Goal: Browse casually

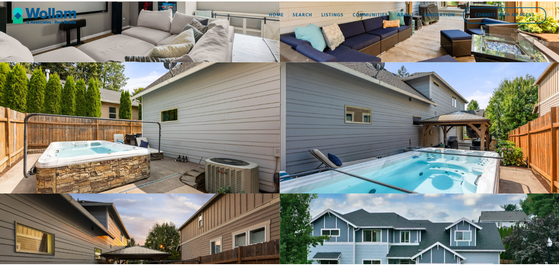
scroll to position [1427, 0]
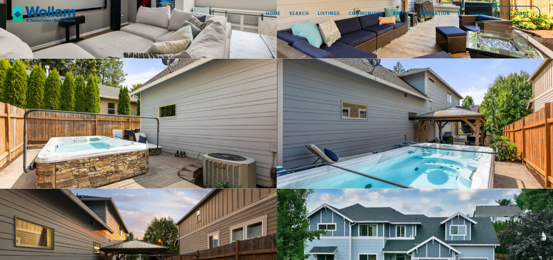
click at [224, 155] on div "open lightbox" at bounding box center [138, 124] width 277 height 130
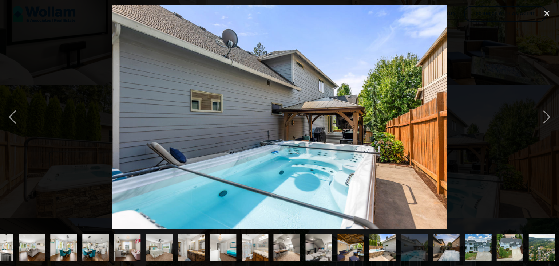
scroll to position [0, 147]
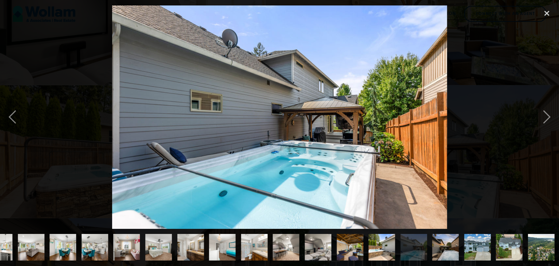
click at [164, 179] on img at bounding box center [279, 116] width 334 height 223
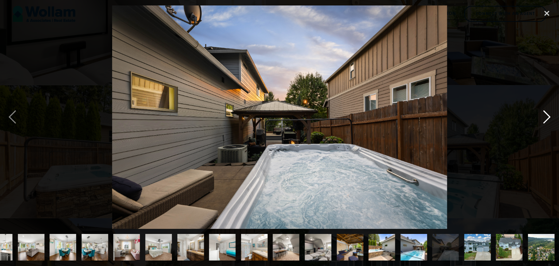
click at [547, 119] on div "next image" at bounding box center [546, 116] width 25 height 223
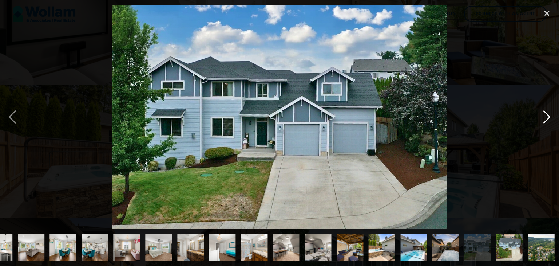
click at [546, 118] on div "next image" at bounding box center [546, 116] width 25 height 223
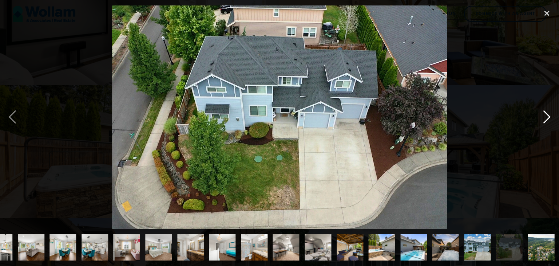
click at [547, 119] on div "next image" at bounding box center [546, 116] width 25 height 223
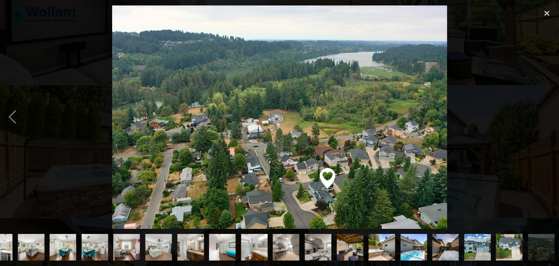
click at [533, 248] on img "show item 22 of 22" at bounding box center [541, 247] width 40 height 27
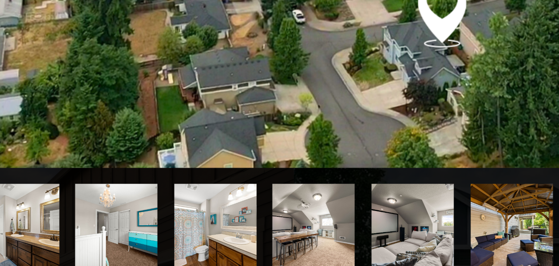
scroll to position [1422, 0]
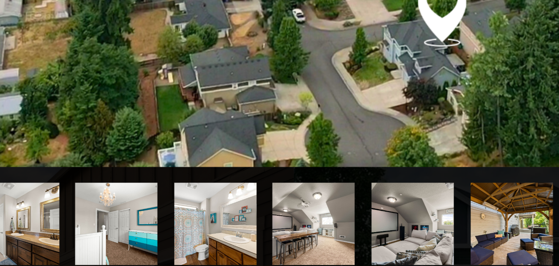
drag, startPoint x: 296, startPoint y: 221, endPoint x: 306, endPoint y: 220, distance: 9.1
click at [306, 220] on img at bounding box center [279, 116] width 335 height 223
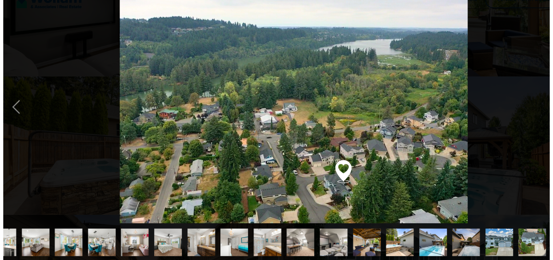
scroll to position [1419, 0]
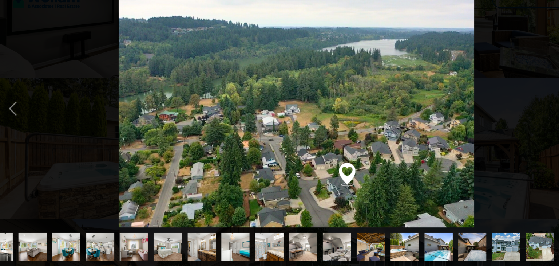
click at [102, 214] on div at bounding box center [279, 116] width 559 height 223
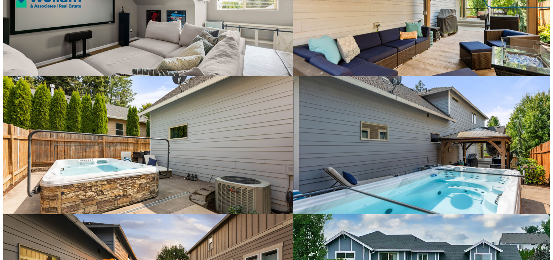
scroll to position [0, 0]
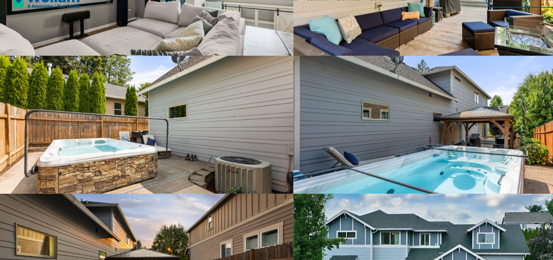
click at [91, 197] on div "open lightbox" at bounding box center [138, 132] width 277 height 130
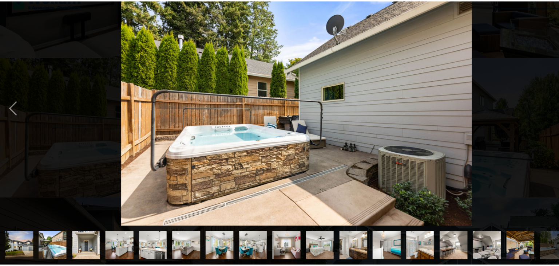
scroll to position [1418, 0]
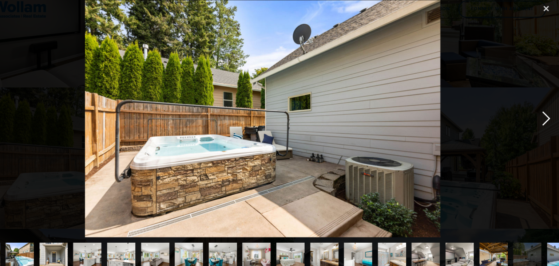
click at [544, 107] on div "next image" at bounding box center [546, 116] width 25 height 223
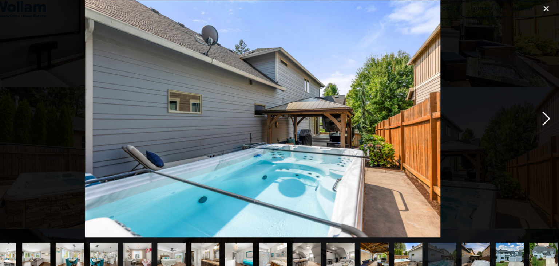
scroll to position [0, 147]
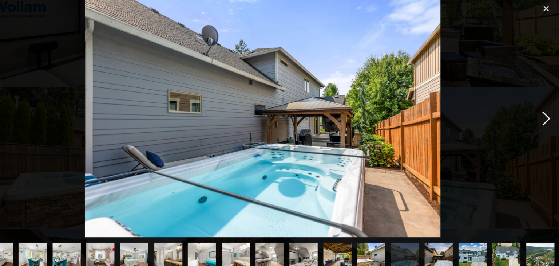
click at [547, 117] on div "next image" at bounding box center [546, 116] width 25 height 223
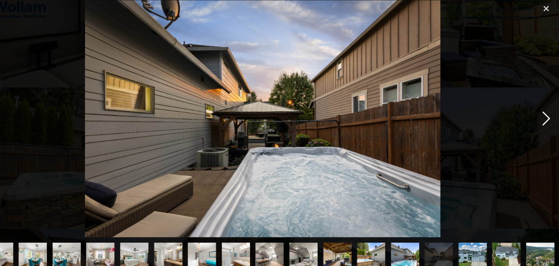
click at [547, 117] on div "next image" at bounding box center [546, 116] width 25 height 223
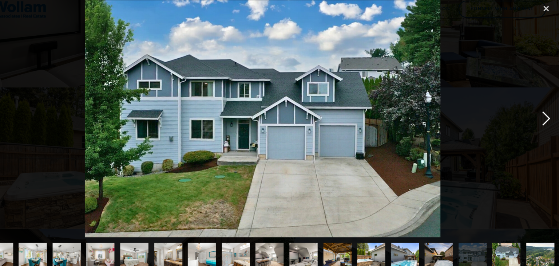
click at [547, 117] on div "next image" at bounding box center [546, 116] width 25 height 223
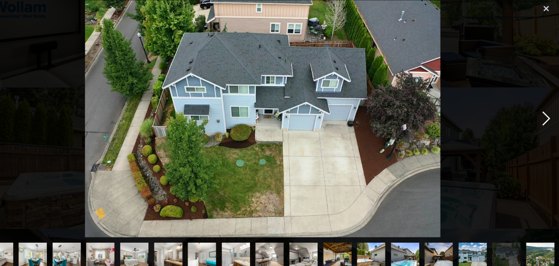
click at [544, 117] on div "next image" at bounding box center [546, 116] width 25 height 223
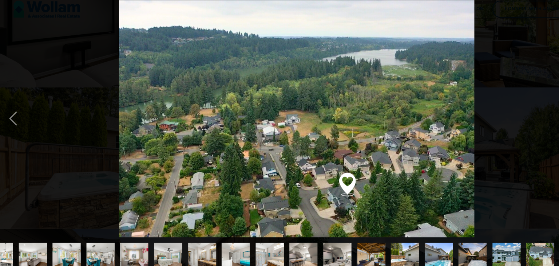
click at [503, 242] on img "show item 21 of 22" at bounding box center [509, 247] width 40 height 27
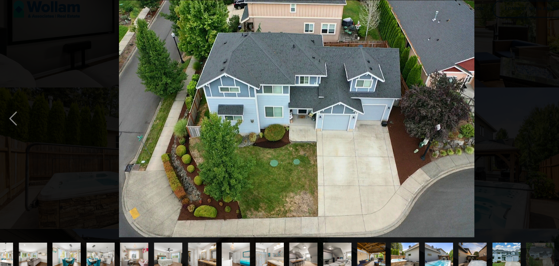
click at [482, 246] on img "show item 20 of 22" at bounding box center [477, 247] width 40 height 27
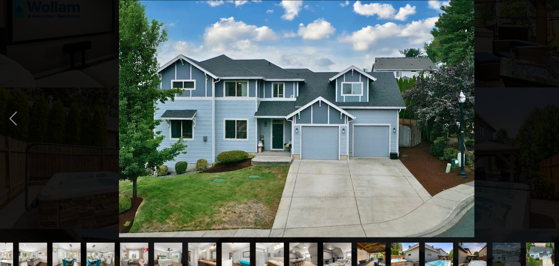
click at [453, 244] on img "show item 19 of 22" at bounding box center [445, 247] width 40 height 27
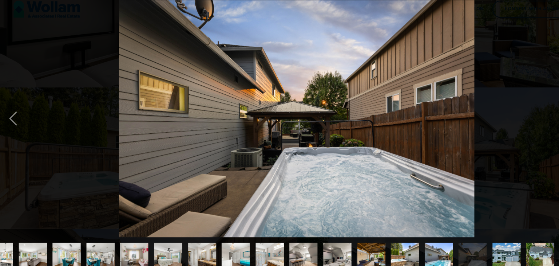
click at [411, 244] on img "show item 18 of 22" at bounding box center [413, 247] width 40 height 27
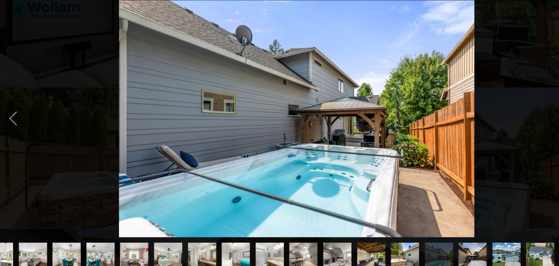
click at [393, 246] on img "show item 17 of 22" at bounding box center [382, 247] width 40 height 27
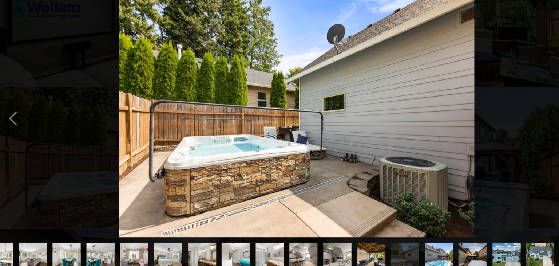
click at [355, 248] on img "show item 16 of 22" at bounding box center [350, 247] width 40 height 27
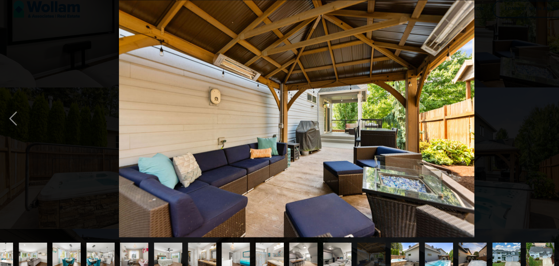
click at [325, 247] on img "show item 15 of 22" at bounding box center [318, 247] width 40 height 27
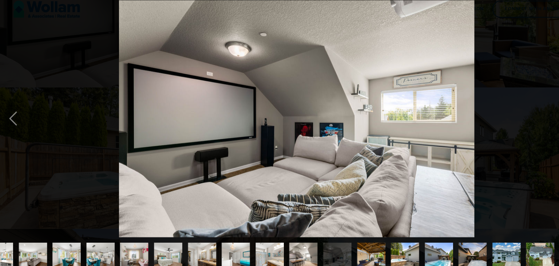
click at [286, 243] on img "show item 14 of 22" at bounding box center [286, 247] width 40 height 27
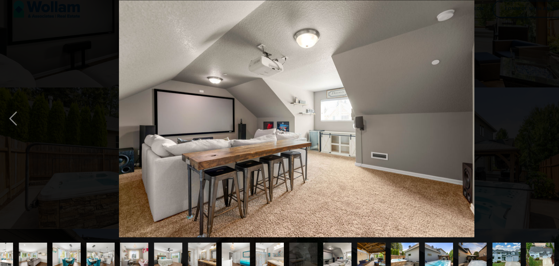
click at [257, 249] on img "show item 13 of 22" at bounding box center [254, 247] width 40 height 27
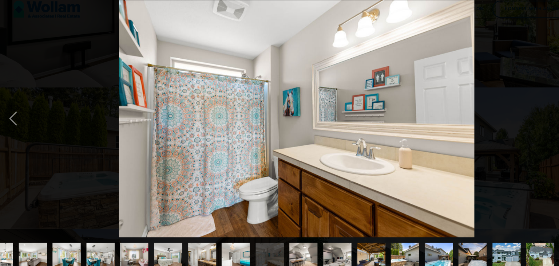
click at [224, 244] on img "show item 12 of 22" at bounding box center [222, 247] width 40 height 27
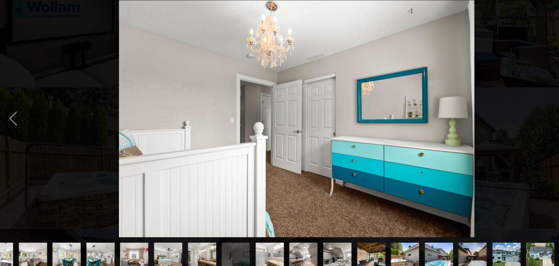
click at [193, 246] on img "show item 11 of 22" at bounding box center [190, 247] width 40 height 27
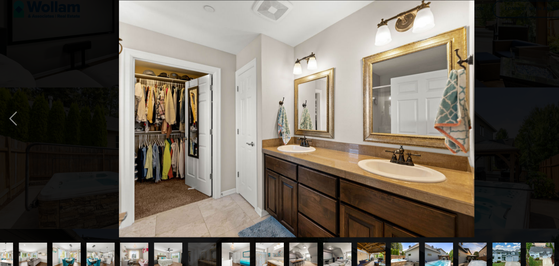
click at [161, 245] on img "show item 10 of 22" at bounding box center [159, 247] width 40 height 27
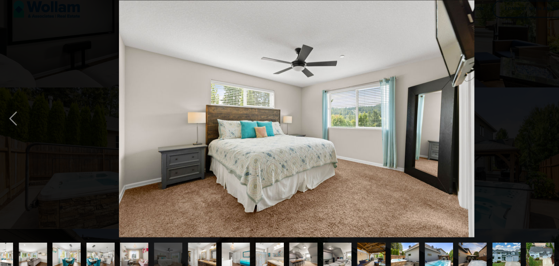
click at [126, 246] on img "show item 9 of 22" at bounding box center [127, 247] width 40 height 27
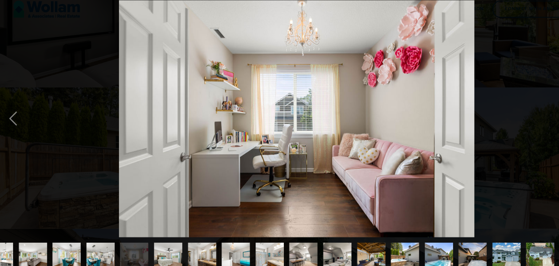
click at [97, 243] on img "show item 8 of 22" at bounding box center [95, 247] width 40 height 27
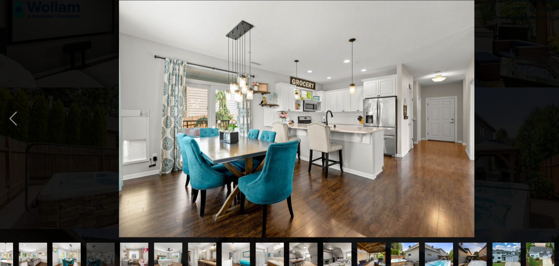
click at [70, 243] on img "show item 7 of 22" at bounding box center [63, 247] width 40 height 27
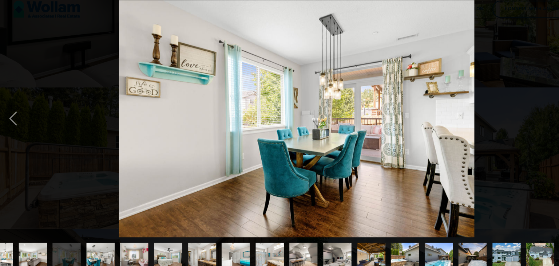
click at [35, 241] on img "show item 6 of 22" at bounding box center [31, 247] width 40 height 27
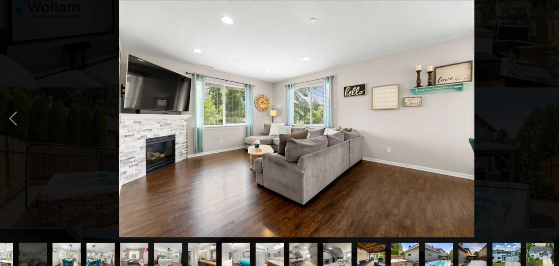
click at [35, 241] on img "show item 6 of 22" at bounding box center [31, 247] width 40 height 27
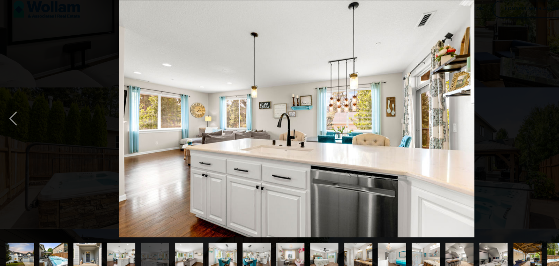
scroll to position [0, 0]
click at [108, 239] on img "show item 4 of 22" at bounding box center [114, 247] width 40 height 27
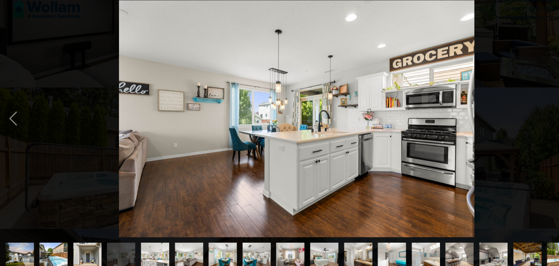
click at [82, 242] on img "show item 3 of 22" at bounding box center [83, 247] width 40 height 27
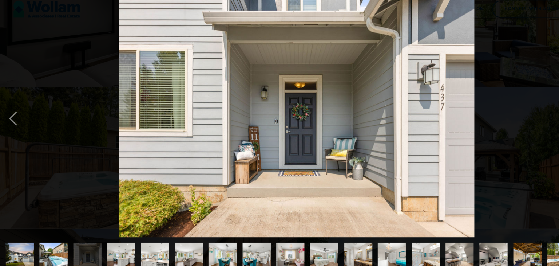
click at [51, 247] on img "show item 2 of 22" at bounding box center [51, 247] width 40 height 27
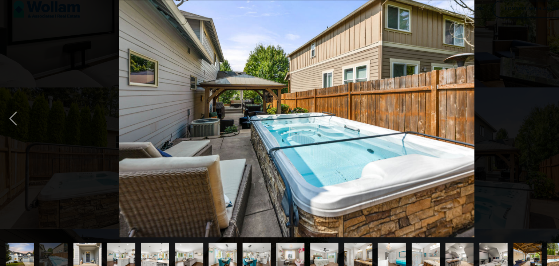
click at [23, 245] on img "show item 1 of 22" at bounding box center [19, 247] width 40 height 27
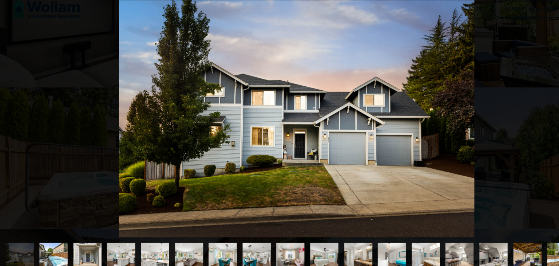
click at [0, 243] on div at bounding box center [279, 246] width 559 height 37
click at [24, 179] on div "previous image" at bounding box center [12, 116] width 25 height 223
click at [192, 164] on img at bounding box center [279, 116] width 334 height 223
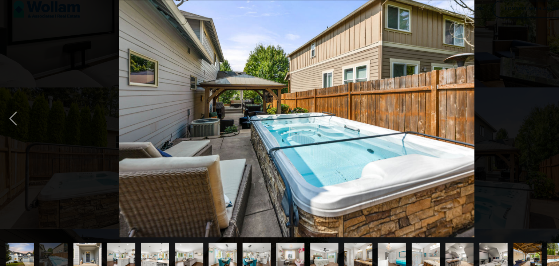
click at [192, 164] on img at bounding box center [279, 116] width 334 height 223
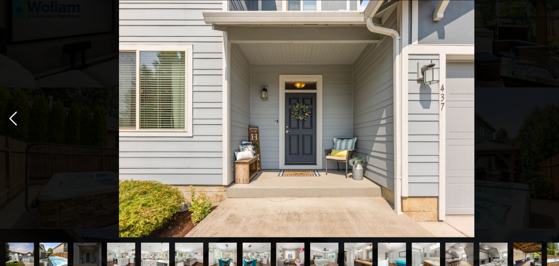
click at [13, 117] on div "previous image" at bounding box center [12, 116] width 25 height 223
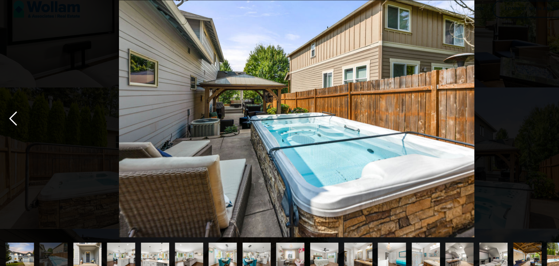
click at [13, 117] on div "previous image" at bounding box center [12, 116] width 25 height 223
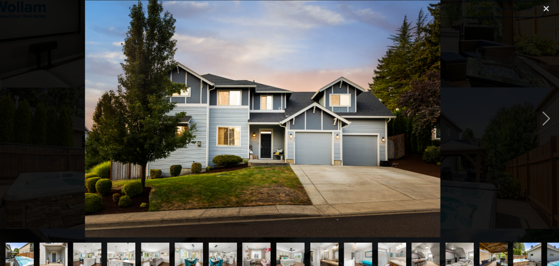
click at [45, 117] on div at bounding box center [279, 116] width 559 height 223
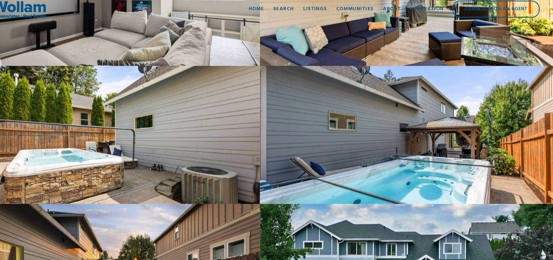
drag, startPoint x: 13, startPoint y: 117, endPoint x: 45, endPoint y: 117, distance: 32.0
click at [45, 117] on div "open lightbox" at bounding box center [138, 132] width 277 height 130
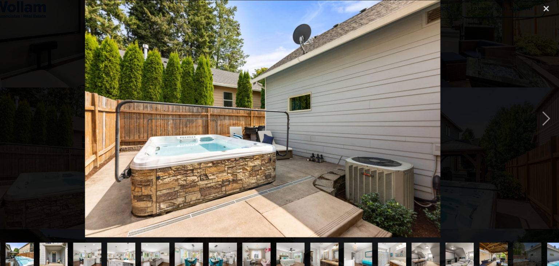
click at [82, 239] on img "show item 3 of 22" at bounding box center [83, 247] width 40 height 27
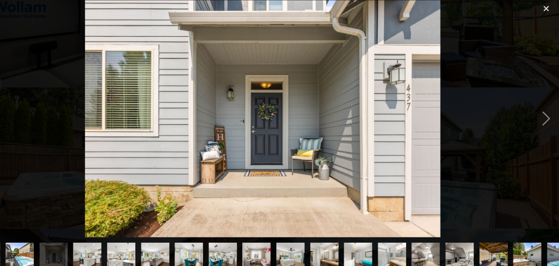
click at [109, 236] on img "show item 4 of 22" at bounding box center [114, 247] width 40 height 27
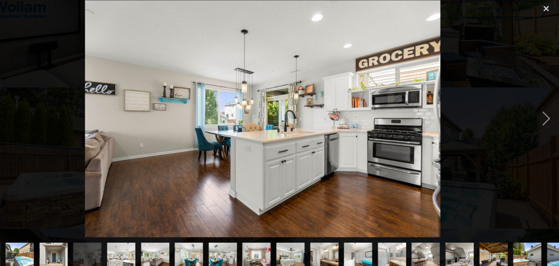
click at [145, 236] on img "show item 5 of 22" at bounding box center [146, 247] width 40 height 27
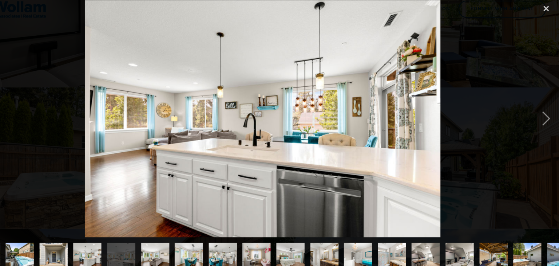
drag, startPoint x: 145, startPoint y: 236, endPoint x: 176, endPoint y: 236, distance: 31.6
click at [176, 236] on div at bounding box center [279, 246] width 559 height 37
click at [176, 236] on img "show item 6 of 22" at bounding box center [178, 247] width 40 height 27
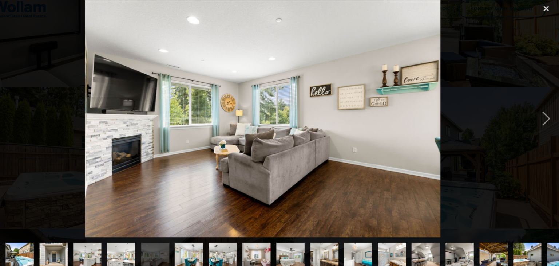
drag, startPoint x: 176, startPoint y: 236, endPoint x: 210, endPoint y: 236, distance: 33.8
click at [210, 236] on div at bounding box center [279, 246] width 559 height 37
click at [210, 236] on img "show item 7 of 22" at bounding box center [210, 247] width 40 height 27
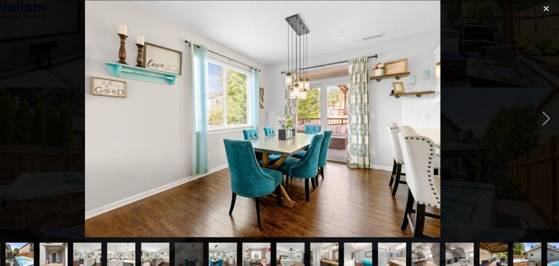
click at [239, 235] on img "show item 8 of 22" at bounding box center [242, 247] width 40 height 27
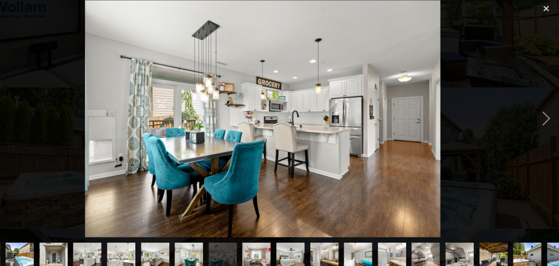
click at [274, 234] on img "show item 9 of 22" at bounding box center [274, 247] width 40 height 27
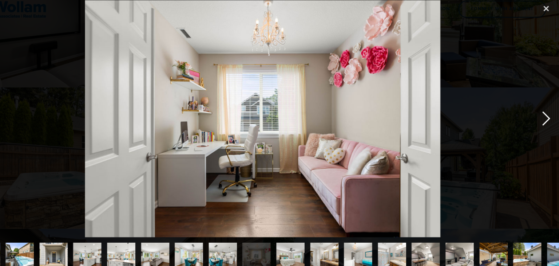
click at [544, 115] on div "next image" at bounding box center [546, 116] width 25 height 223
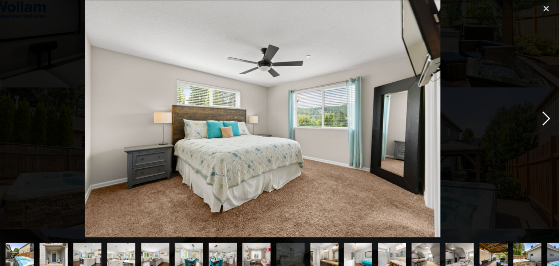
click at [544, 115] on div "next image" at bounding box center [546, 116] width 25 height 223
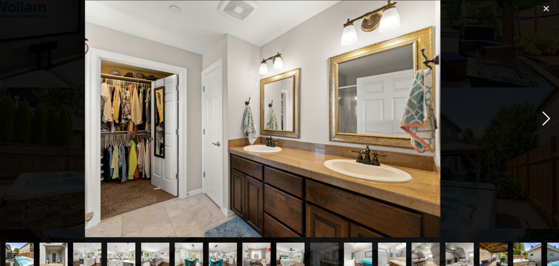
click at [544, 115] on div "next image" at bounding box center [546, 116] width 25 height 223
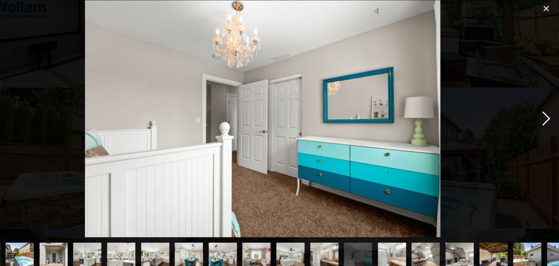
click at [544, 115] on div "next image" at bounding box center [546, 116] width 25 height 223
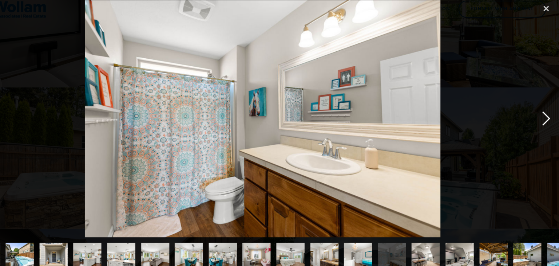
click at [544, 115] on div "next image" at bounding box center [546, 116] width 25 height 223
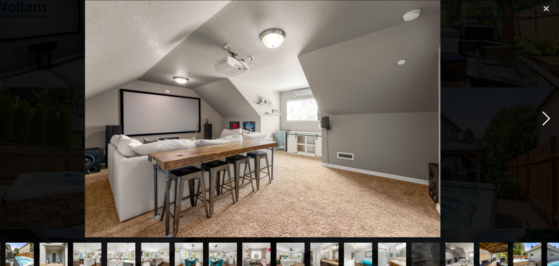
click at [544, 115] on div "next image" at bounding box center [546, 116] width 25 height 223
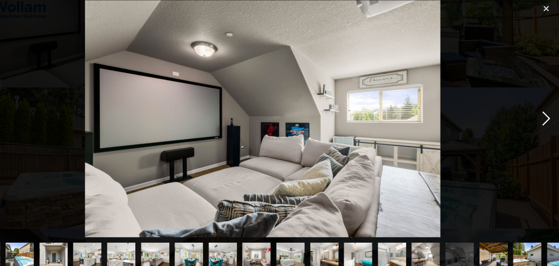
click at [544, 115] on div "next image" at bounding box center [546, 116] width 25 height 223
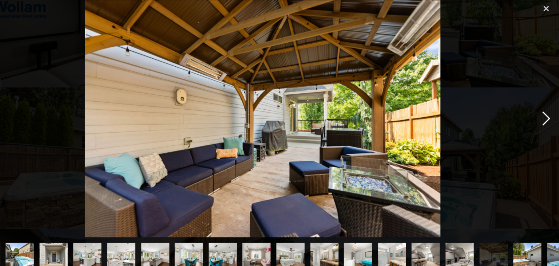
click at [544, 115] on div "next image" at bounding box center [546, 116] width 25 height 223
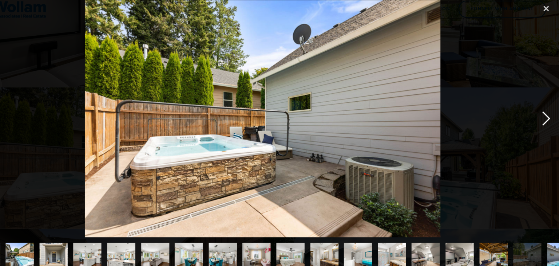
click at [544, 115] on div "next image" at bounding box center [546, 116] width 25 height 223
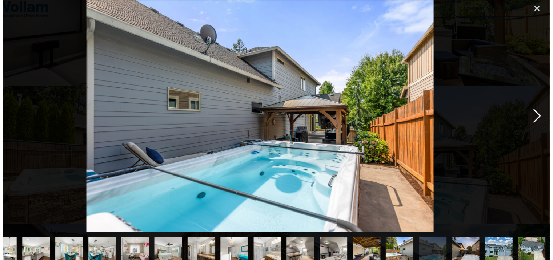
scroll to position [0, 147]
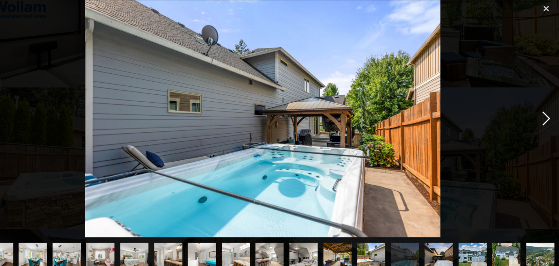
click at [544, 115] on div "next image" at bounding box center [546, 116] width 25 height 223
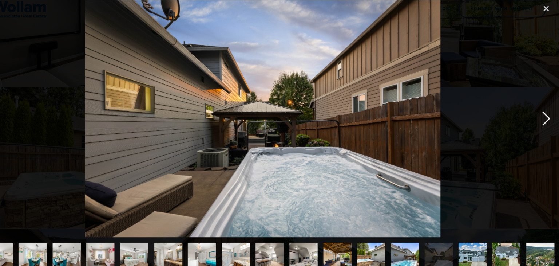
click at [544, 115] on div "next image" at bounding box center [546, 116] width 25 height 223
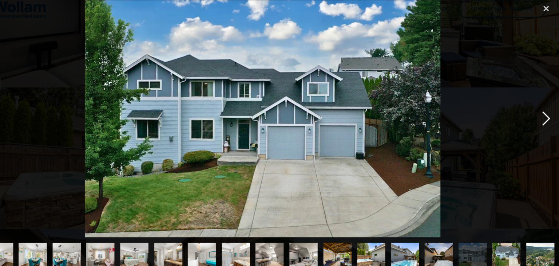
click at [544, 115] on div "next image" at bounding box center [546, 116] width 25 height 223
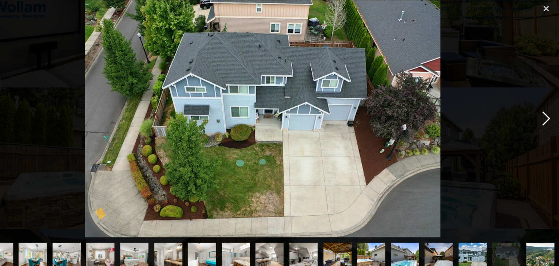
click at [544, 115] on div "next image" at bounding box center [546, 116] width 25 height 223
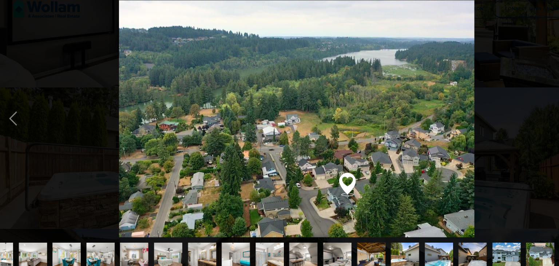
click at [512, 115] on div at bounding box center [279, 116] width 559 height 223
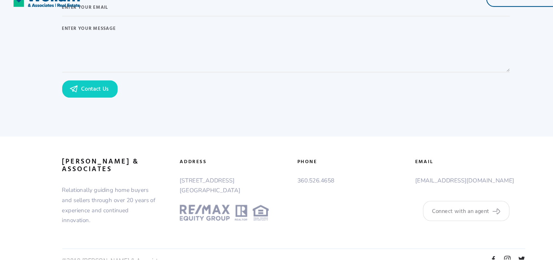
scroll to position [2157, 0]
